Goal: Task Accomplishment & Management: Manage account settings

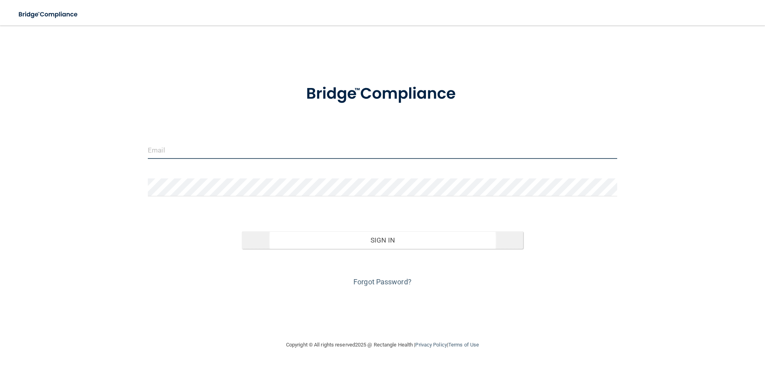
type input "[EMAIL_ADDRESS][DOMAIN_NAME]"
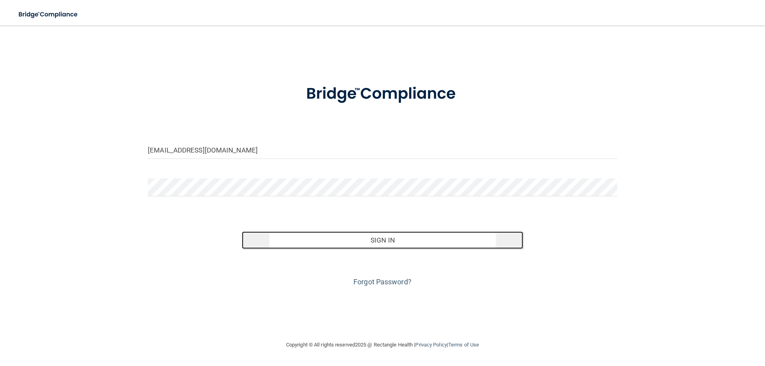
click at [400, 238] on button "Sign In" at bounding box center [383, 240] width 282 height 18
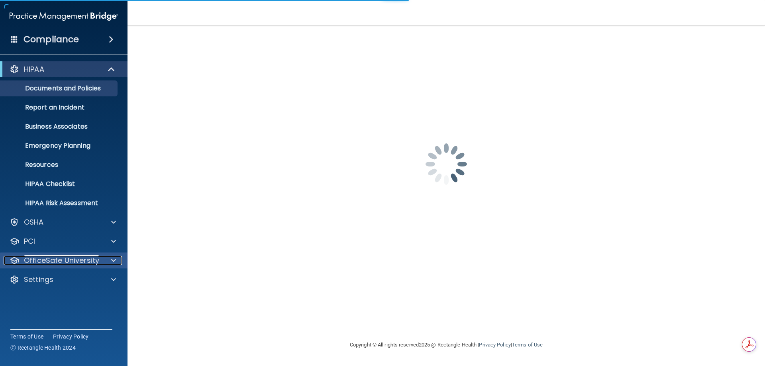
click at [50, 259] on p "OfficeSafe University" at bounding box center [61, 261] width 75 height 10
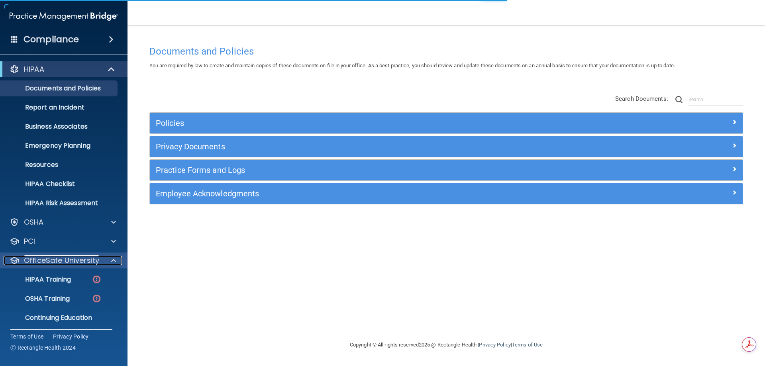
scroll to position [22, 0]
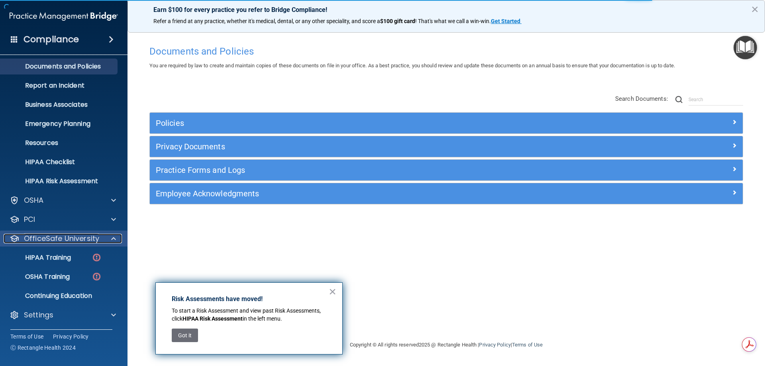
click at [43, 240] on p "OfficeSafe University" at bounding box center [61, 239] width 75 height 10
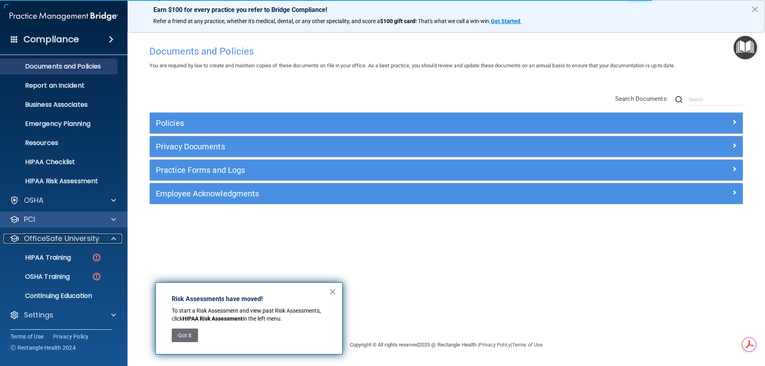
scroll to position [0, 0]
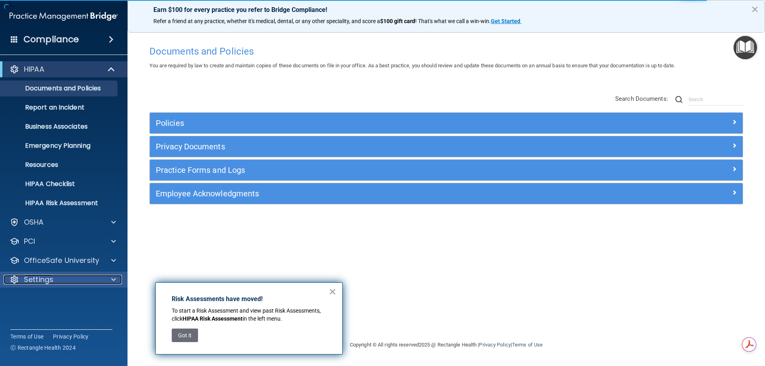
click at [41, 282] on p "Settings" at bounding box center [38, 280] width 29 height 10
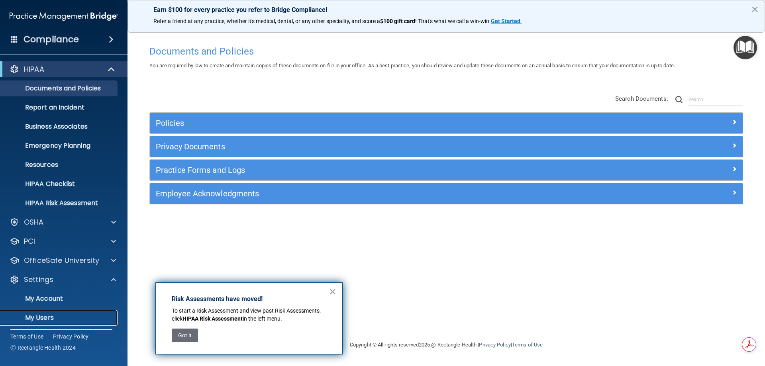
click at [25, 314] on p "My Users" at bounding box center [59, 318] width 109 height 8
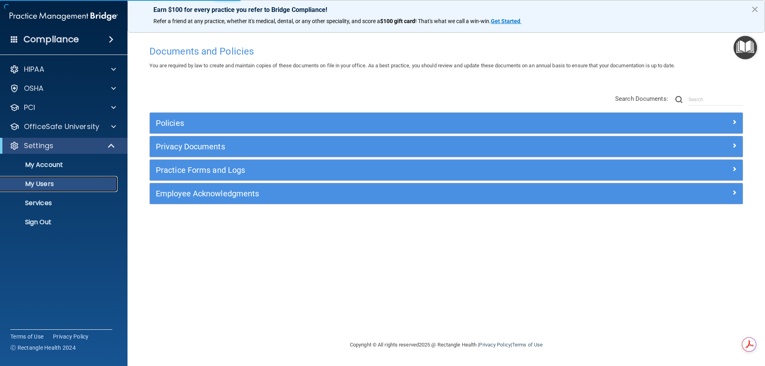
select select "20"
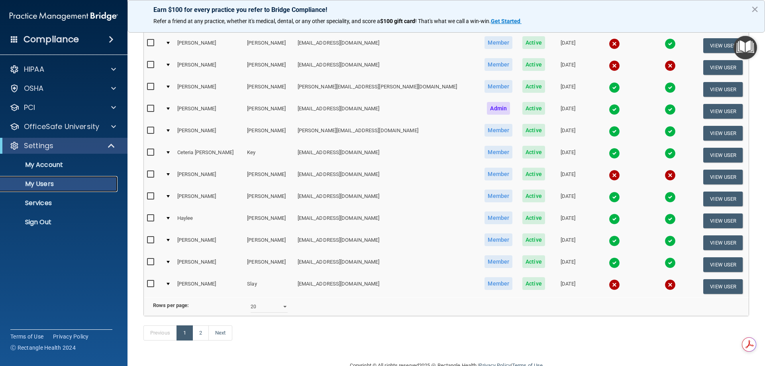
scroll to position [279, 0]
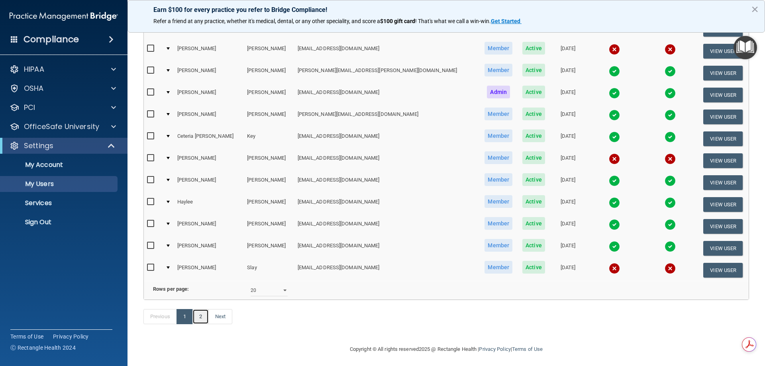
click at [202, 324] on link "2" at bounding box center [200, 316] width 16 height 15
select select "20"
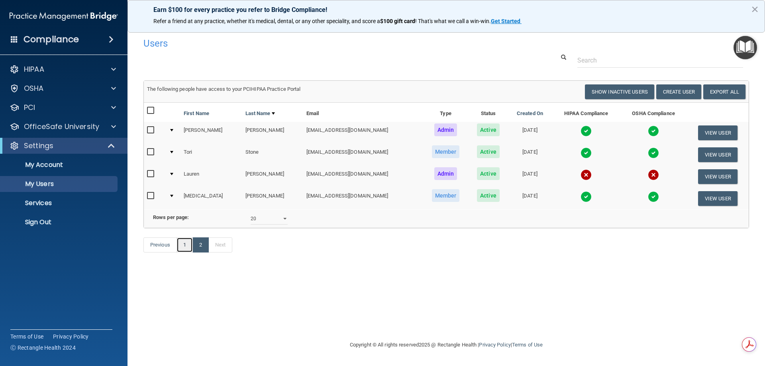
click at [186, 253] on link "1" at bounding box center [184, 244] width 16 height 15
select select "20"
